Goal: Task Accomplishment & Management: Complete application form

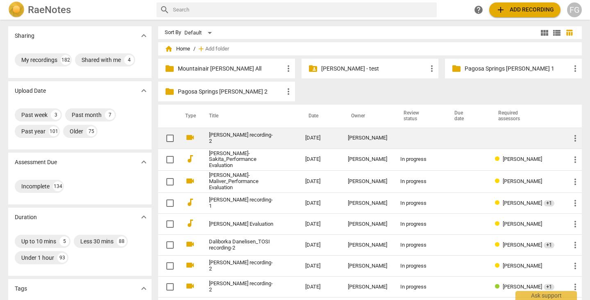
click at [251, 141] on td "[PERSON_NAME] recording-2" at bounding box center [249, 138] width 100 height 21
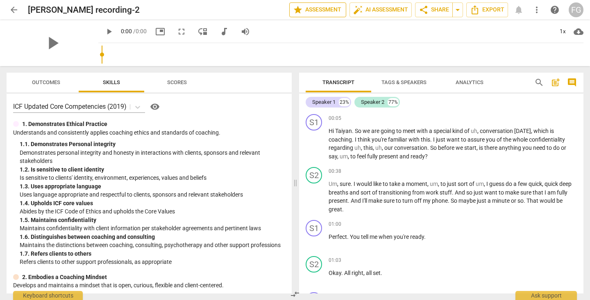
click at [324, 10] on span "star Assessment" at bounding box center [318, 10] width 50 height 10
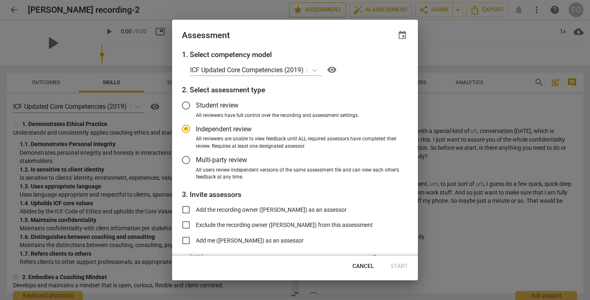
radio input "false"
click at [203, 162] on span "Multi-party review" at bounding box center [221, 159] width 51 height 9
click at [196, 162] on input "Multi-party review" at bounding box center [186, 160] width 20 height 20
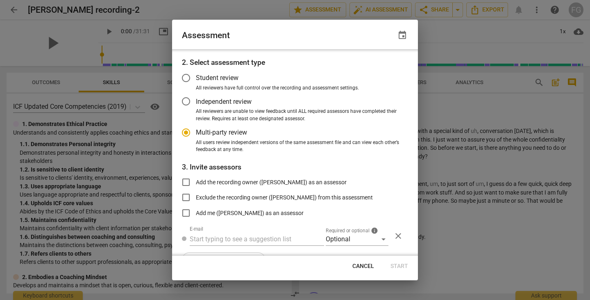
scroll to position [48, 0]
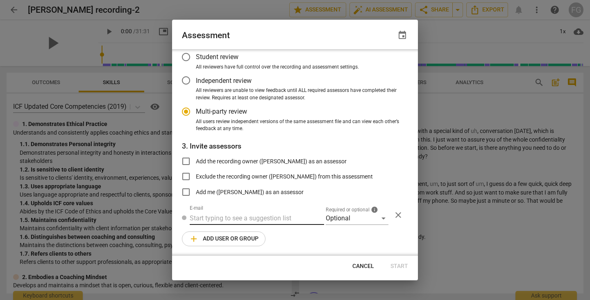
click at [249, 214] on input "text" at bounding box center [257, 218] width 134 height 13
radio input "false"
drag, startPoint x: 225, startPoint y: 213, endPoint x: 280, endPoint y: 228, distance: 56.8
click at [226, 214] on input "text" at bounding box center [257, 218] width 134 height 13
paste input "[PERSON_NAME][EMAIL_ADDRESS][PERSON_NAME][DOMAIN_NAME]"
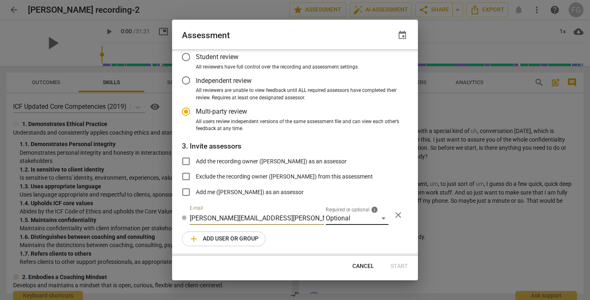
type input "[PERSON_NAME][EMAIL_ADDRESS][PERSON_NAME][DOMAIN_NAME]"
click at [349, 222] on div "Optional" at bounding box center [357, 218] width 63 height 13
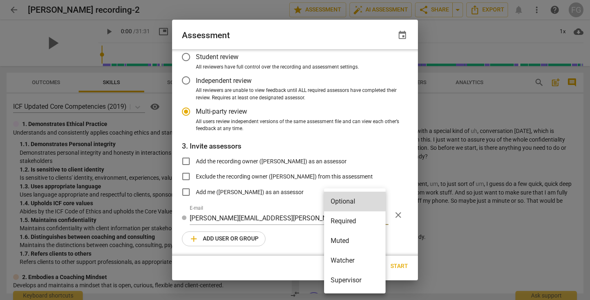
drag, startPoint x: 346, startPoint y: 223, endPoint x: 242, endPoint y: 227, distance: 103.8
click at [345, 223] on li "Required" at bounding box center [355, 221] width 62 height 20
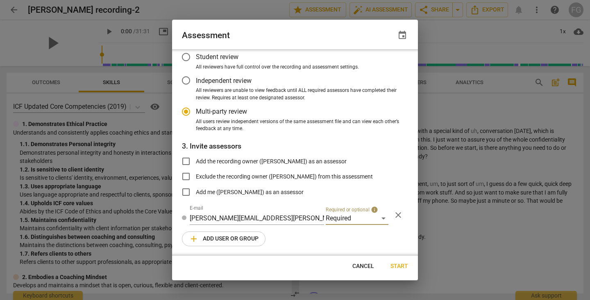
click at [232, 237] on span "add Add user or group" at bounding box center [224, 239] width 70 height 10
radio input "false"
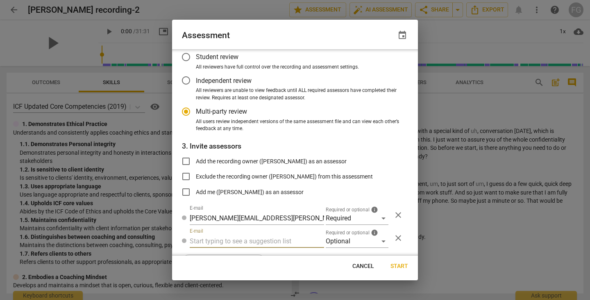
click at [270, 235] on input "text" at bounding box center [257, 241] width 134 height 13
paste input "[PERSON_NAME][EMAIL_ADDRESS][PERSON_NAME][DOMAIN_NAME]"
type input "[PERSON_NAME][EMAIL_ADDRESS][PERSON_NAME][DOMAIN_NAME]"
click at [346, 241] on div "Optional" at bounding box center [357, 241] width 63 height 13
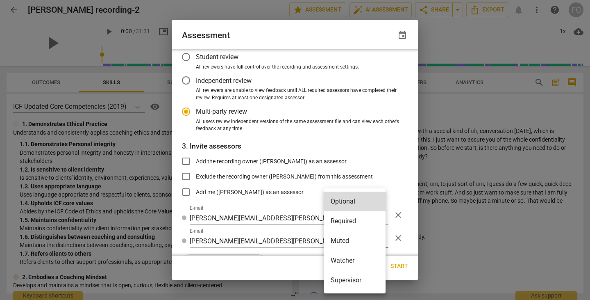
click at [345, 220] on li "Required" at bounding box center [355, 221] width 62 height 20
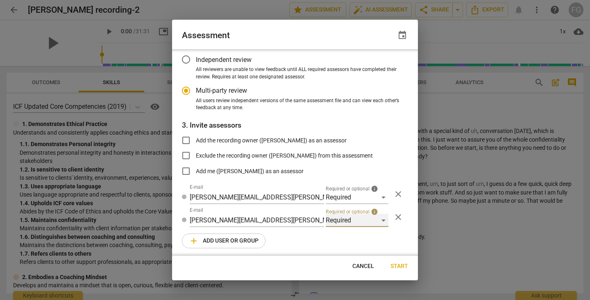
scroll to position [71, 0]
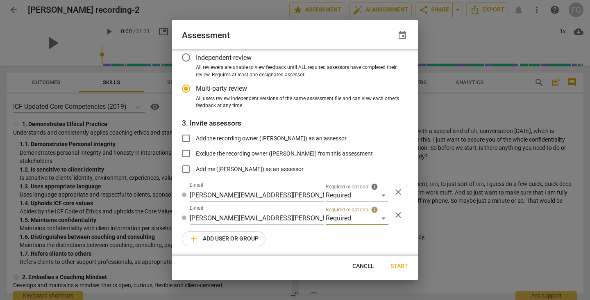
click at [217, 236] on span "add Add user or group" at bounding box center [224, 239] width 70 height 10
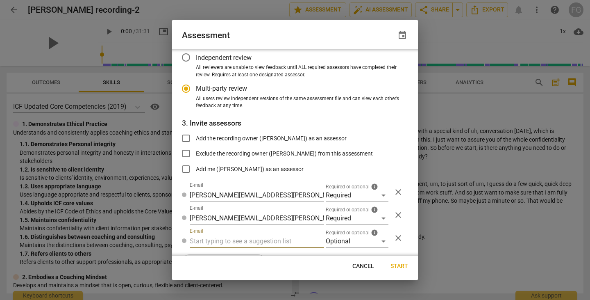
radio input "false"
click at [232, 238] on input "text" at bounding box center [257, 241] width 134 height 13
type input "[EMAIL_ADDRESS][DOMAIN_NAME]"
click at [331, 245] on div "Optional" at bounding box center [357, 241] width 63 height 13
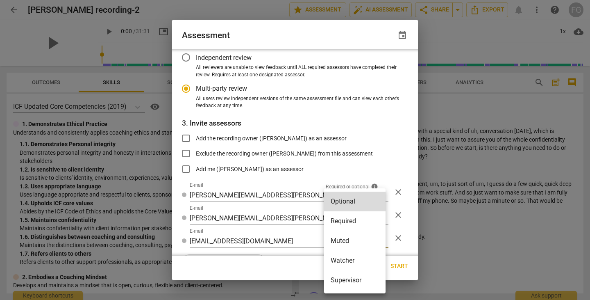
click at [342, 257] on li "Watcher" at bounding box center [355, 261] width 62 height 20
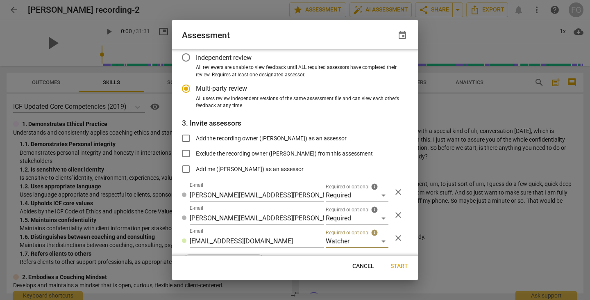
click at [399, 267] on span "Start" at bounding box center [400, 266] width 18 height 8
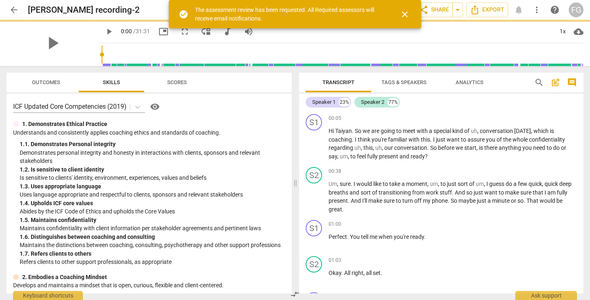
radio input "false"
type input "[PERSON_NAME] <[PERSON_NAME][EMAIL_ADDRESS][PERSON_NAME][DOMAIN_NAME]>"
type input "[PERSON_NAME] <[EMAIL_ADDRESS][DOMAIN_NAME]>"
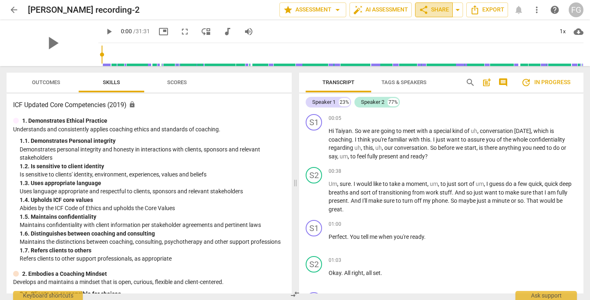
click at [437, 7] on span "share Share" at bounding box center [434, 10] width 30 height 10
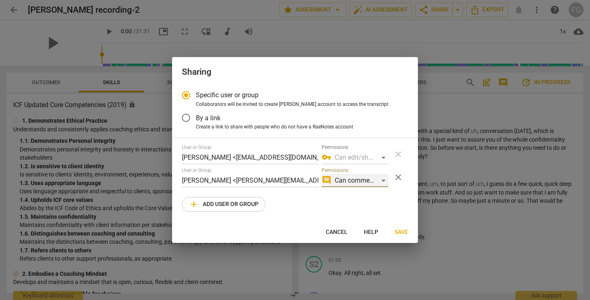
click at [382, 182] on div "comment Can comment" at bounding box center [355, 180] width 67 height 13
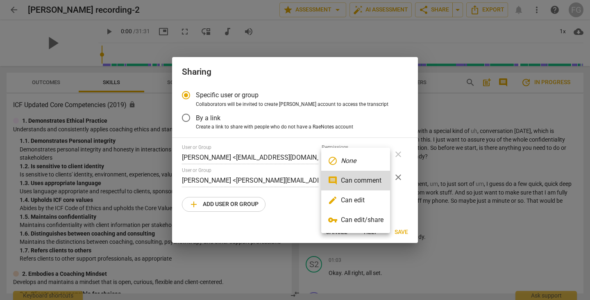
click at [368, 197] on li "edit Can edit" at bounding box center [355, 200] width 69 height 20
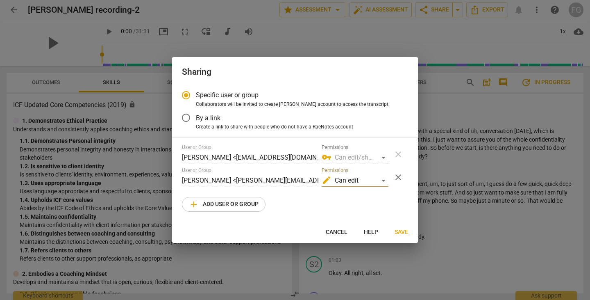
click at [403, 232] on span "Save" at bounding box center [402, 232] width 14 height 8
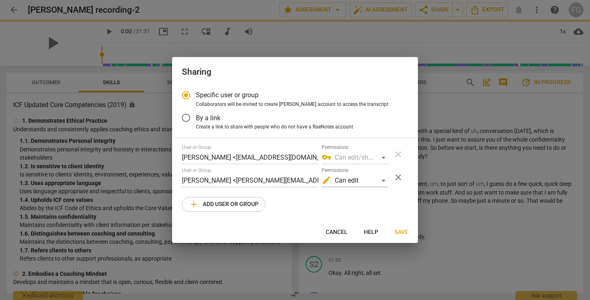
radio input "false"
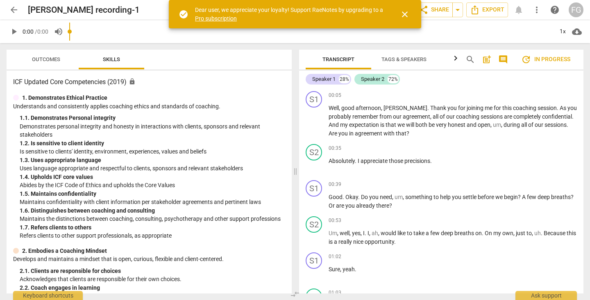
click at [433, 10] on span "share Share" at bounding box center [434, 10] width 30 height 10
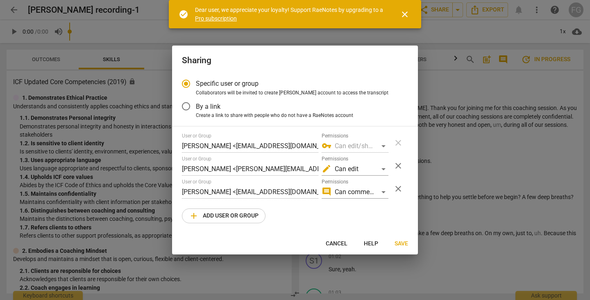
click at [404, 16] on span "close" at bounding box center [405, 14] width 10 height 10
radio input "false"
